Goal: Task Accomplishment & Management: Use online tool/utility

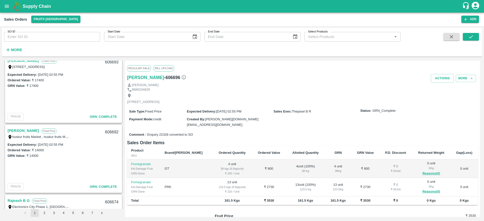
scroll to position [208, 0]
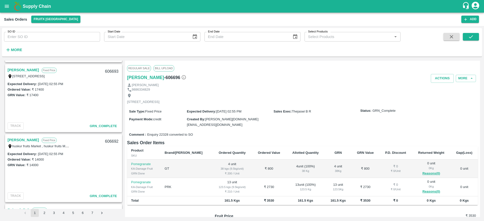
click at [5, 10] on button "open drawer" at bounding box center [7, 7] width 12 height 12
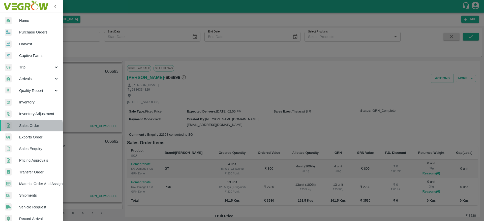
click at [31, 127] on span "Sales Order" at bounding box center [39, 126] width 40 height 6
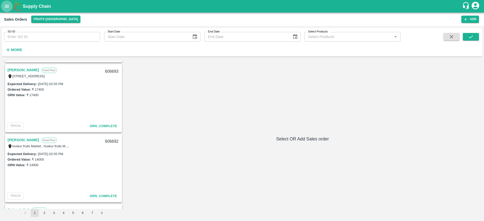
click at [8, 7] on icon "open drawer" at bounding box center [7, 6] width 4 height 3
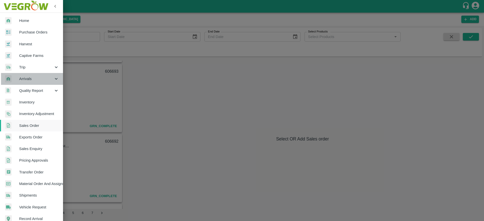
click at [33, 79] on span "Arrivals" at bounding box center [36, 79] width 34 height 6
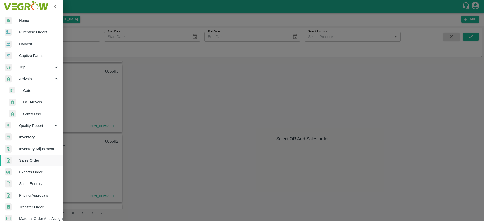
click at [43, 101] on span "DC Arrivals" at bounding box center [41, 103] width 36 height 6
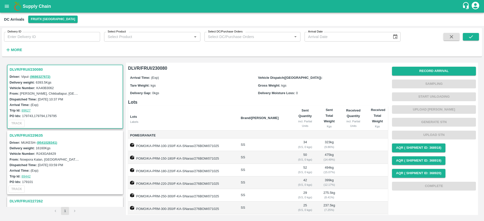
click at [18, 66] on h3 "DLVR/FRUI/230080" at bounding box center [66, 69] width 112 height 7
click at [29, 133] on h3 "DLVR/FRUI/229635" at bounding box center [66, 135] width 112 height 7
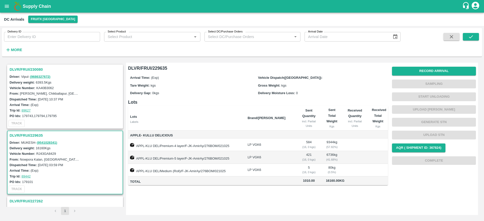
click at [18, 68] on h3 "DLVR/FRUI/230080" at bounding box center [66, 69] width 112 height 7
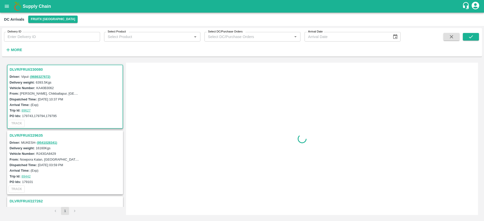
scroll to position [2, 0]
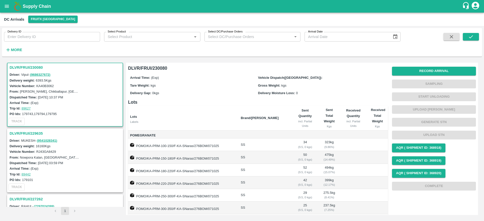
click at [18, 68] on h3 "DLVR/FRUI/230080" at bounding box center [66, 67] width 112 height 7
click at [15, 67] on h3 "DLVR/FRUI/230080" at bounding box center [66, 67] width 112 height 7
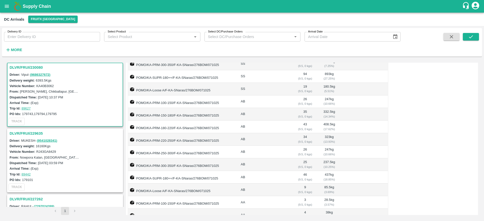
scroll to position [0, 0]
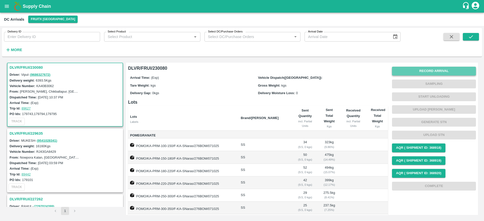
click at [437, 70] on button "Record Arrival" at bounding box center [434, 71] width 84 height 9
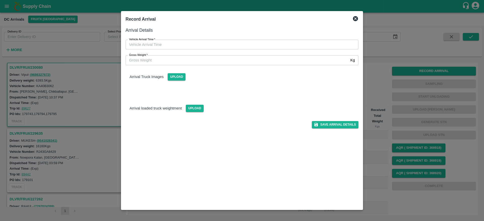
type input "DD/MM/YYYY hh:mm aa"
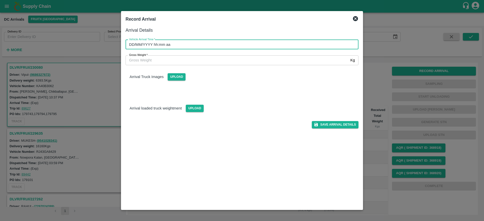
click at [190, 48] on input "DD/MM/YYYY hh:mm aa" at bounding box center [239, 45] width 229 height 10
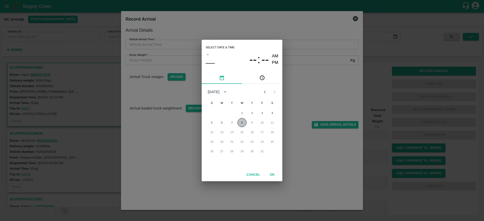
click at [243, 127] on button "8" at bounding box center [241, 122] width 9 height 9
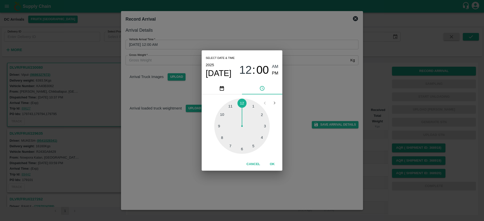
click at [262, 115] on div at bounding box center [241, 126] width 55 height 55
type input "[DATE] 02:00 AM"
click at [267, 162] on button "OK" at bounding box center [272, 164] width 16 height 9
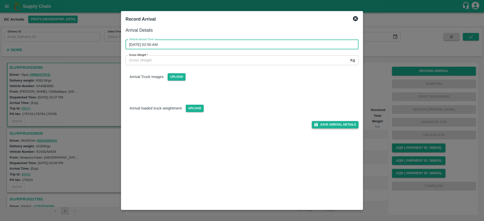
click at [324, 123] on button "Save Arrival Details" at bounding box center [335, 124] width 47 height 7
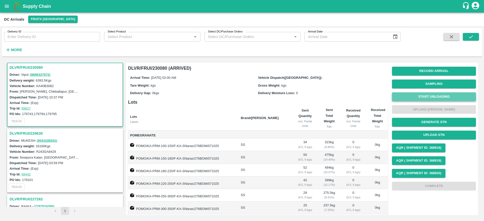
click at [436, 94] on button "Start Unloading" at bounding box center [434, 96] width 84 height 9
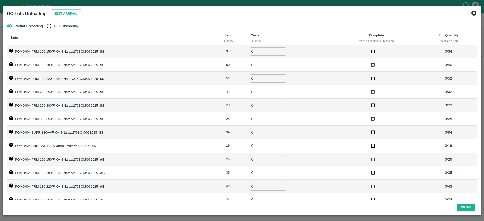
click at [69, 27] on span "Full Unloading" at bounding box center [66, 26] width 24 height 6
click at [54, 27] on input "Full Unloading" at bounding box center [49, 26] width 10 height 10
radio input "true"
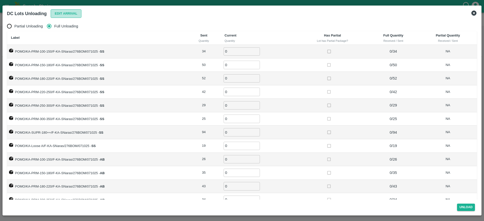
click at [67, 17] on button "Edit Arrival" at bounding box center [66, 13] width 31 height 9
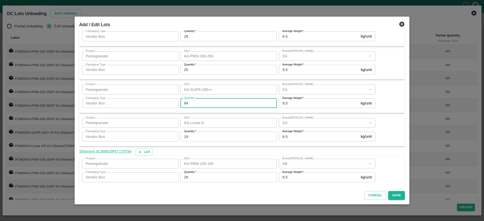
scroll to position [165, 0]
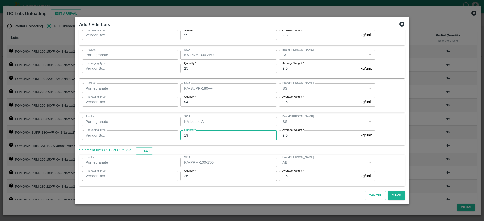
click at [199, 136] on input "19" at bounding box center [228, 136] width 96 height 10
click at [386, 153] on div "Shipment Id: 368919 PO 179794 Lot" at bounding box center [242, 150] width 326 height 7
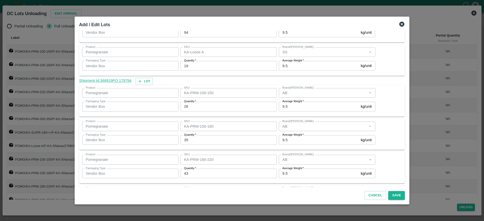
scroll to position [235, 0]
click at [198, 106] on input "26" at bounding box center [228, 107] width 96 height 10
type input "27"
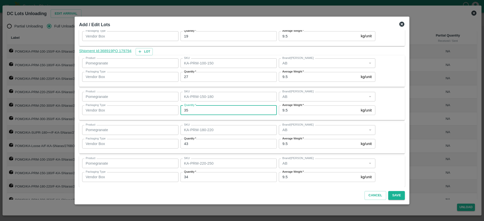
scroll to position [267, 0]
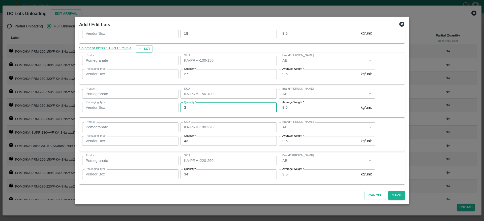
type input "35"
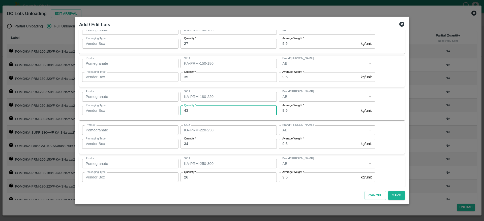
scroll to position [305, 0]
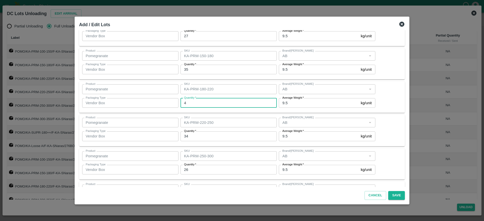
type input "43"
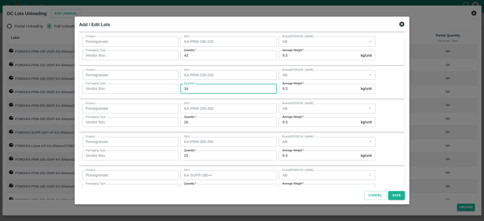
scroll to position [355, 0]
type input "34"
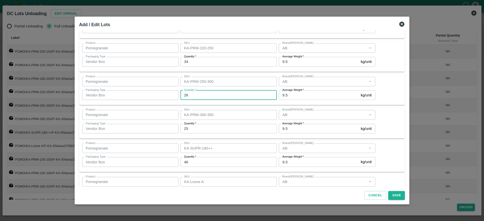
scroll to position [382, 0]
type input "25"
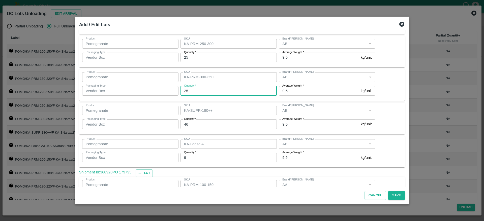
scroll to position [422, 0]
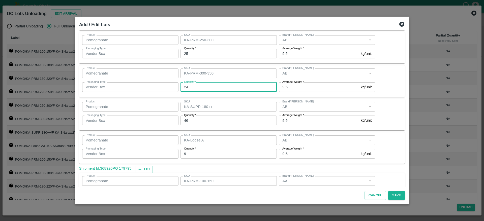
type input "24"
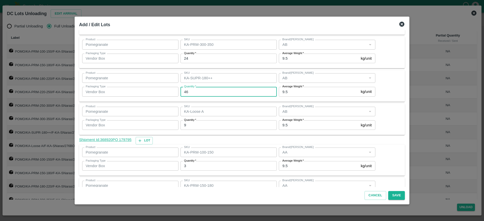
scroll to position [451, 0]
type input "46"
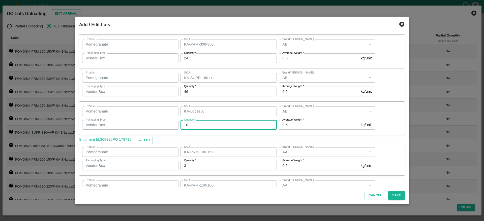
type input "10"
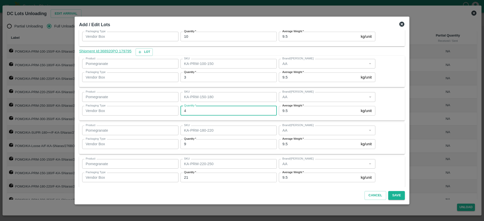
scroll to position [539, 0]
type input "5"
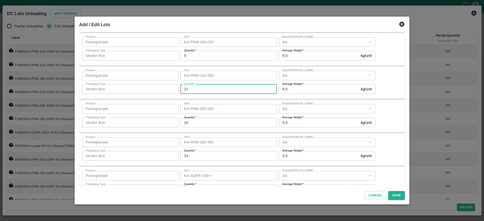
scroll to position [633, 0]
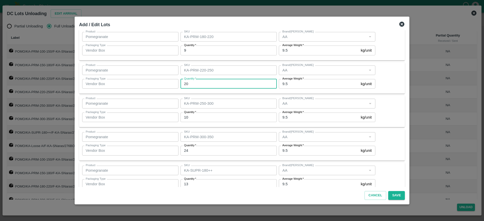
type input "20"
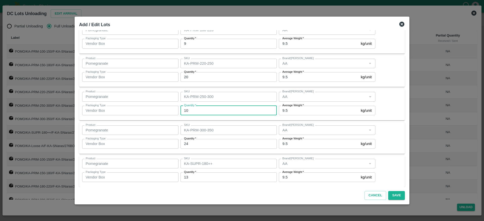
scroll to position [643, 0]
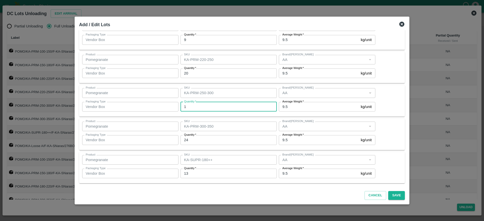
type input "10"
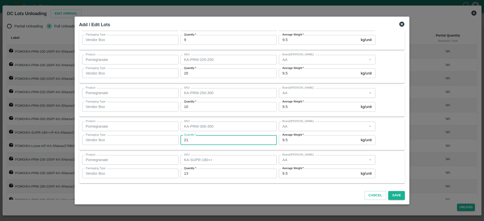
type input "2"
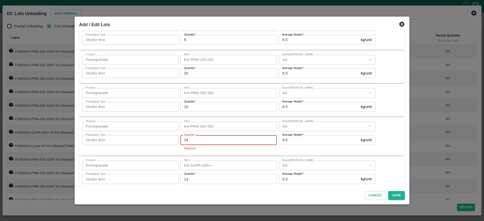
type input "24"
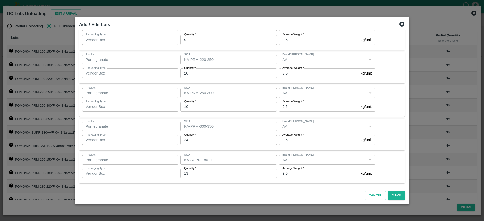
click at [316, 194] on div "Cancel Save" at bounding box center [242, 194] width 330 height 15
click at [388, 193] on button "Save" at bounding box center [396, 195] width 17 height 9
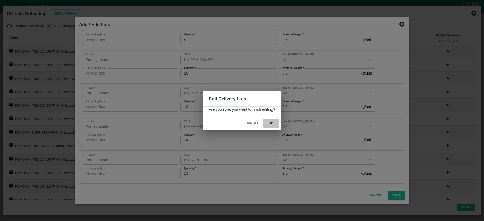
click at [274, 126] on button "ok" at bounding box center [271, 123] width 16 height 9
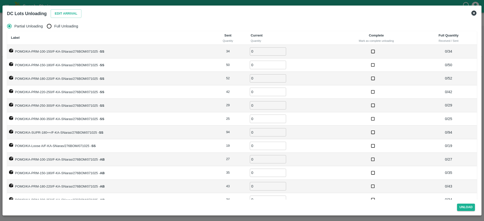
radio input "true"
click at [59, 23] on label "Full Unloading" at bounding box center [61, 26] width 34 height 10
click at [54, 23] on input "Full Unloading" at bounding box center [49, 26] width 10 height 10
radio input "true"
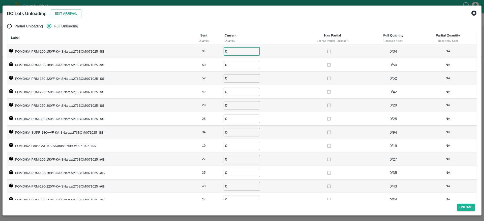
click at [231, 51] on input "0" at bounding box center [241, 51] width 36 height 8
type input "34"
type input "50"
type input "52"
type input "42"
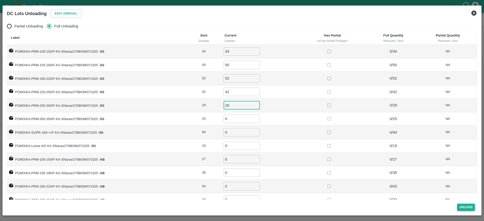
type input "29"
type input "25"
type input "94"
type input "19"
type input "27"
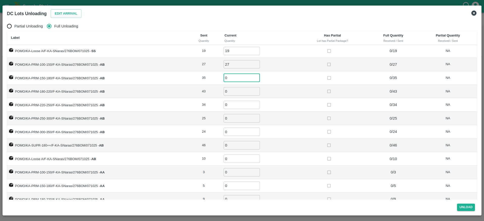
scroll to position [97, 0]
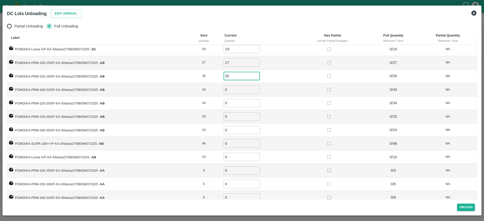
type input "35"
type input "43"
type input "34"
type input "25"
type input "24"
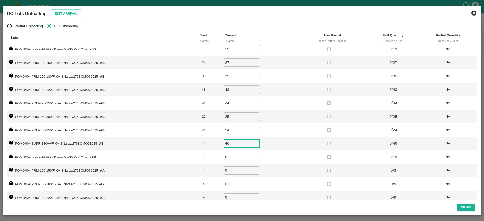
type input "46"
type input "10"
click at [287, 140] on td "46 ​" at bounding box center [258, 144] width 77 height 14
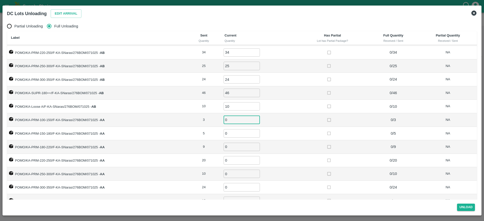
click at [233, 122] on input "0" at bounding box center [241, 120] width 36 height 8
type input "3"
type input "5"
type input "9"
type input "20"
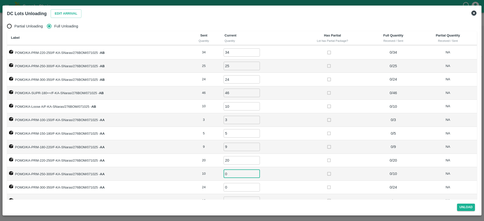
scroll to position [8, 0]
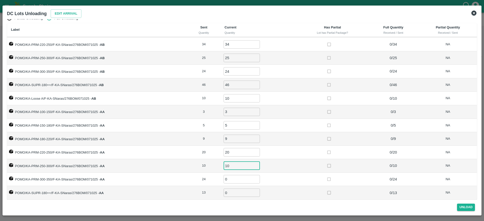
type input "10"
type input "24"
type input "13"
click at [290, 163] on td "10 ​" at bounding box center [258, 166] width 77 height 14
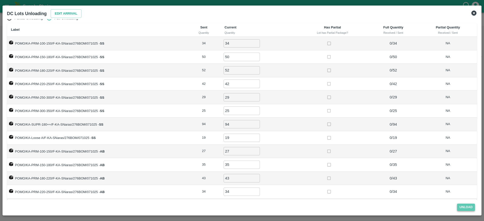
click at [461, 207] on button "Unload" at bounding box center [466, 207] width 18 height 7
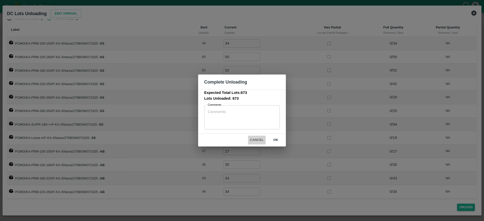
click at [258, 141] on button "Cancel" at bounding box center [257, 140] width 18 height 9
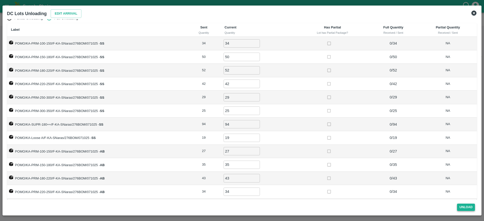
click at [465, 209] on button "Unload" at bounding box center [466, 207] width 18 height 7
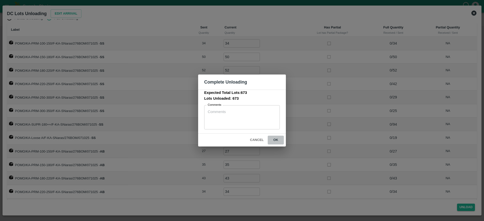
click at [276, 142] on button "ok" at bounding box center [276, 140] width 16 height 9
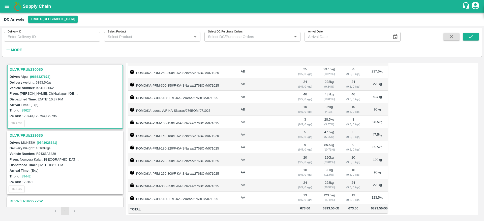
click at [19, 69] on h3 "DLVR/FRUI/230080" at bounding box center [66, 69] width 112 height 7
click at [18, 70] on h3 "DLVR/FRUI/230080" at bounding box center [66, 69] width 112 height 7
click at [23, 70] on h3 "DLVR/FRUI/230080" at bounding box center [66, 69] width 112 height 7
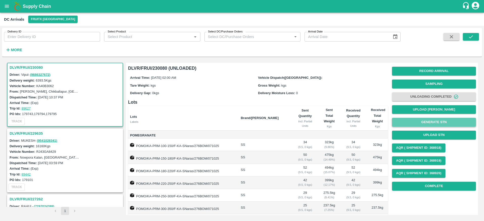
click at [433, 123] on button "Generate STN" at bounding box center [434, 122] width 84 height 9
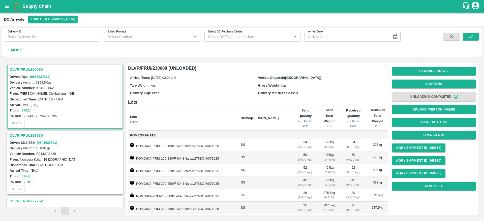
click at [24, 71] on h3 "DLVR/FRUI/230080" at bounding box center [66, 69] width 112 height 7
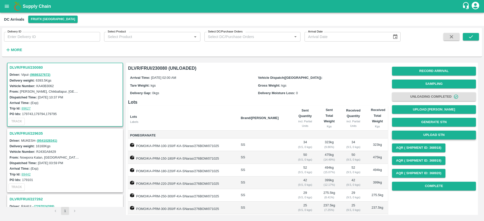
click at [431, 136] on button "Upload STN" at bounding box center [434, 135] width 84 height 9
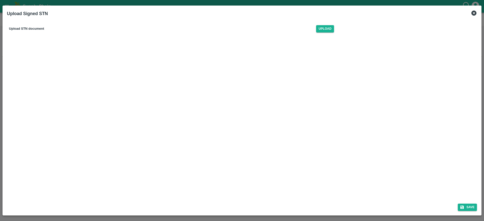
click at [329, 33] on div "Upload STN document Upload" at bounding box center [171, 28] width 329 height 15
click at [327, 30] on span "Upload" at bounding box center [325, 28] width 18 height 7
click at [0, 0] on input "Upload" at bounding box center [0, 0] width 0 height 0
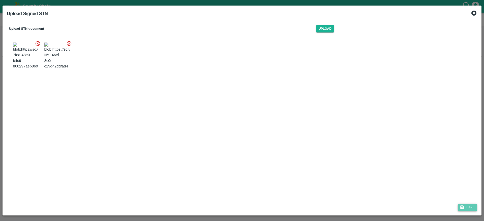
click at [467, 210] on button "Save" at bounding box center [467, 207] width 19 height 7
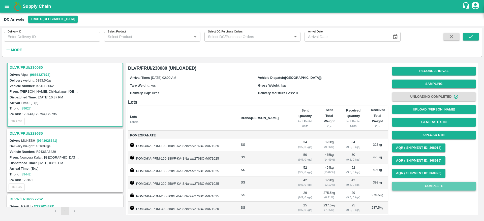
click at [423, 187] on button "Complete" at bounding box center [434, 186] width 84 height 9
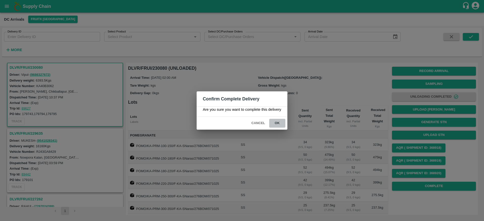
click at [275, 121] on button "ok" at bounding box center [277, 123] width 16 height 9
